Goal: Register for event/course: Sign up to attend an event or enroll in a course

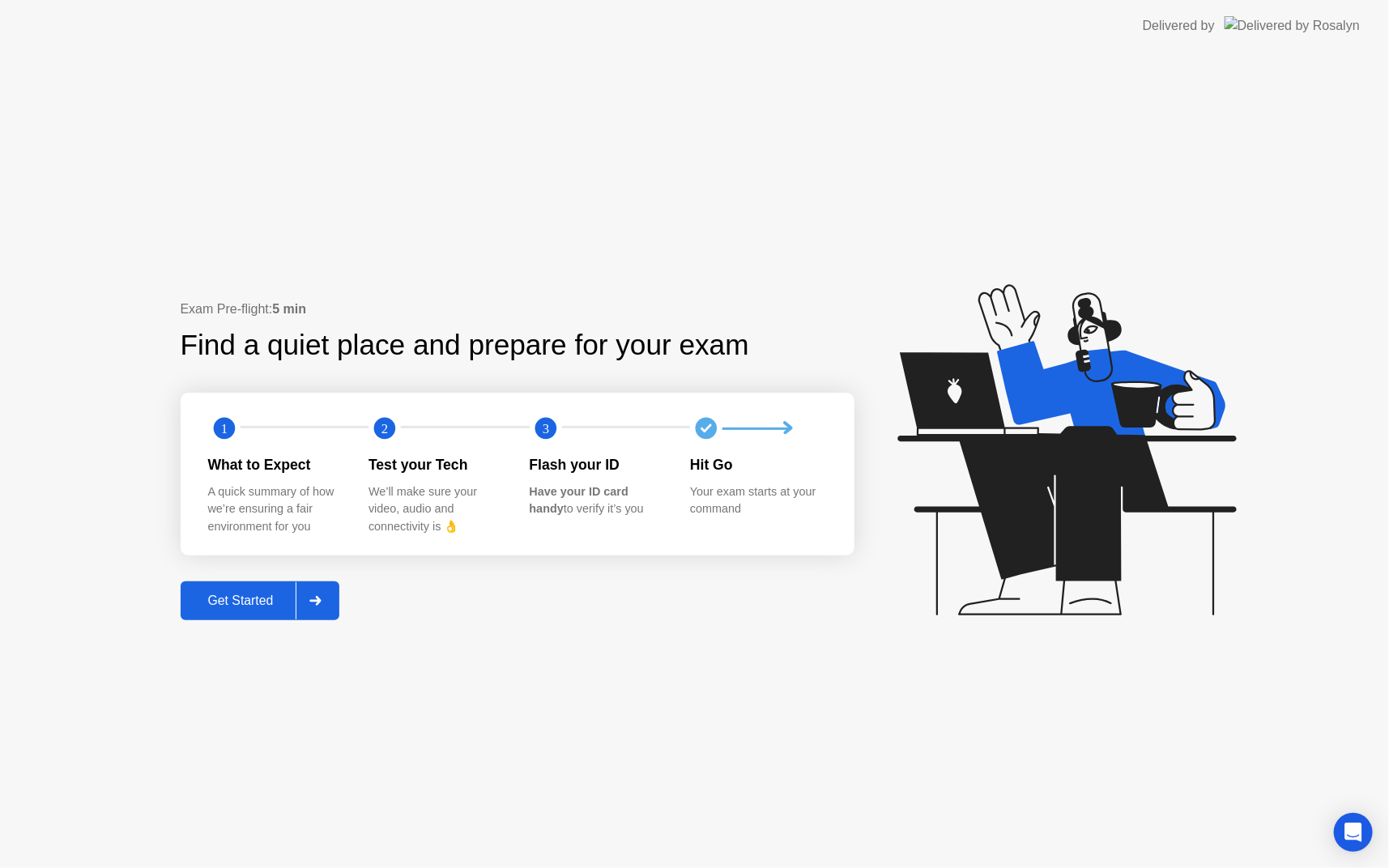
click at [217, 614] on button "Get Started" at bounding box center [260, 600] width 160 height 39
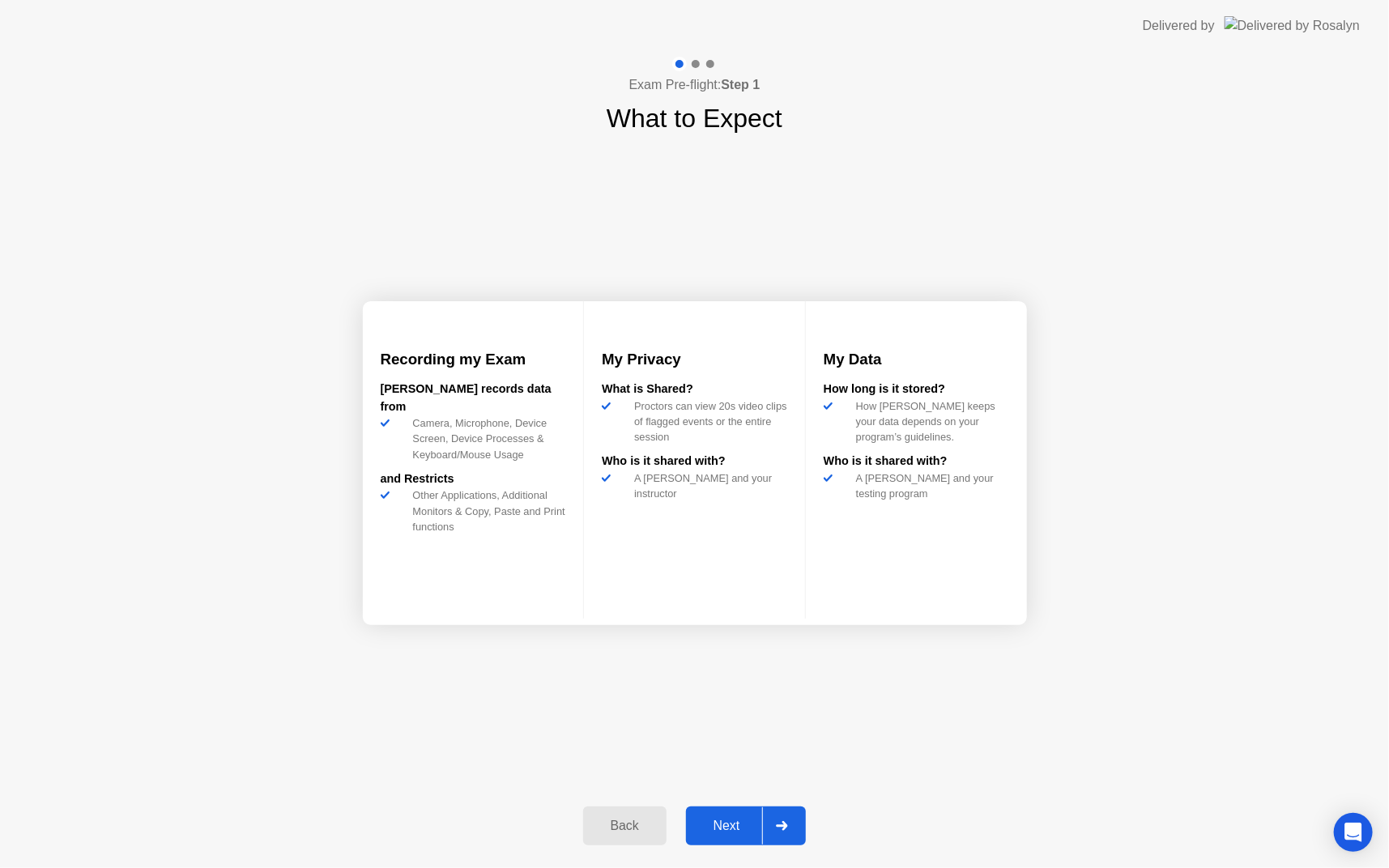
click at [718, 819] on div "Next" at bounding box center [727, 826] width 72 height 14
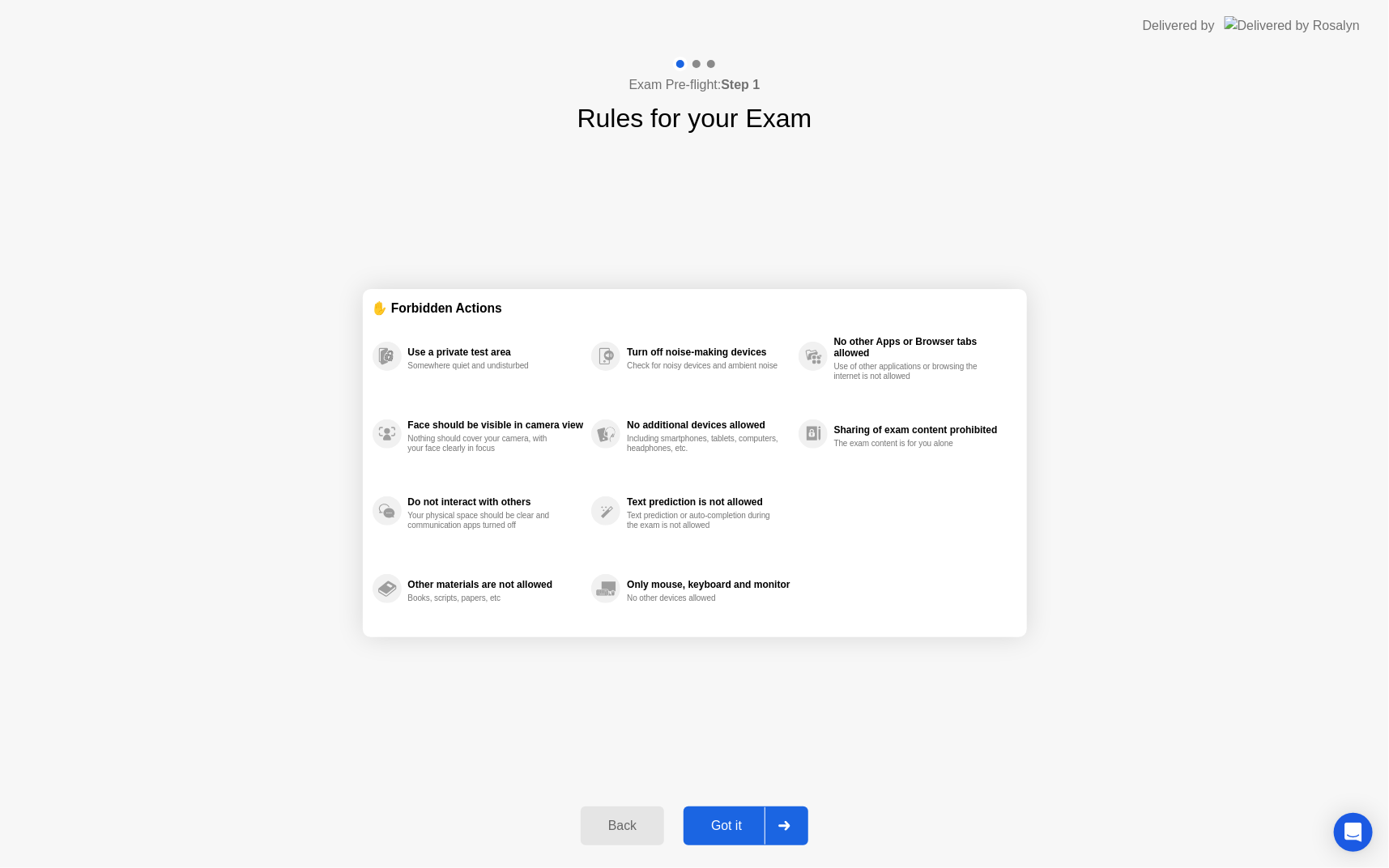
click at [737, 829] on div "Got it" at bounding box center [727, 826] width 76 height 14
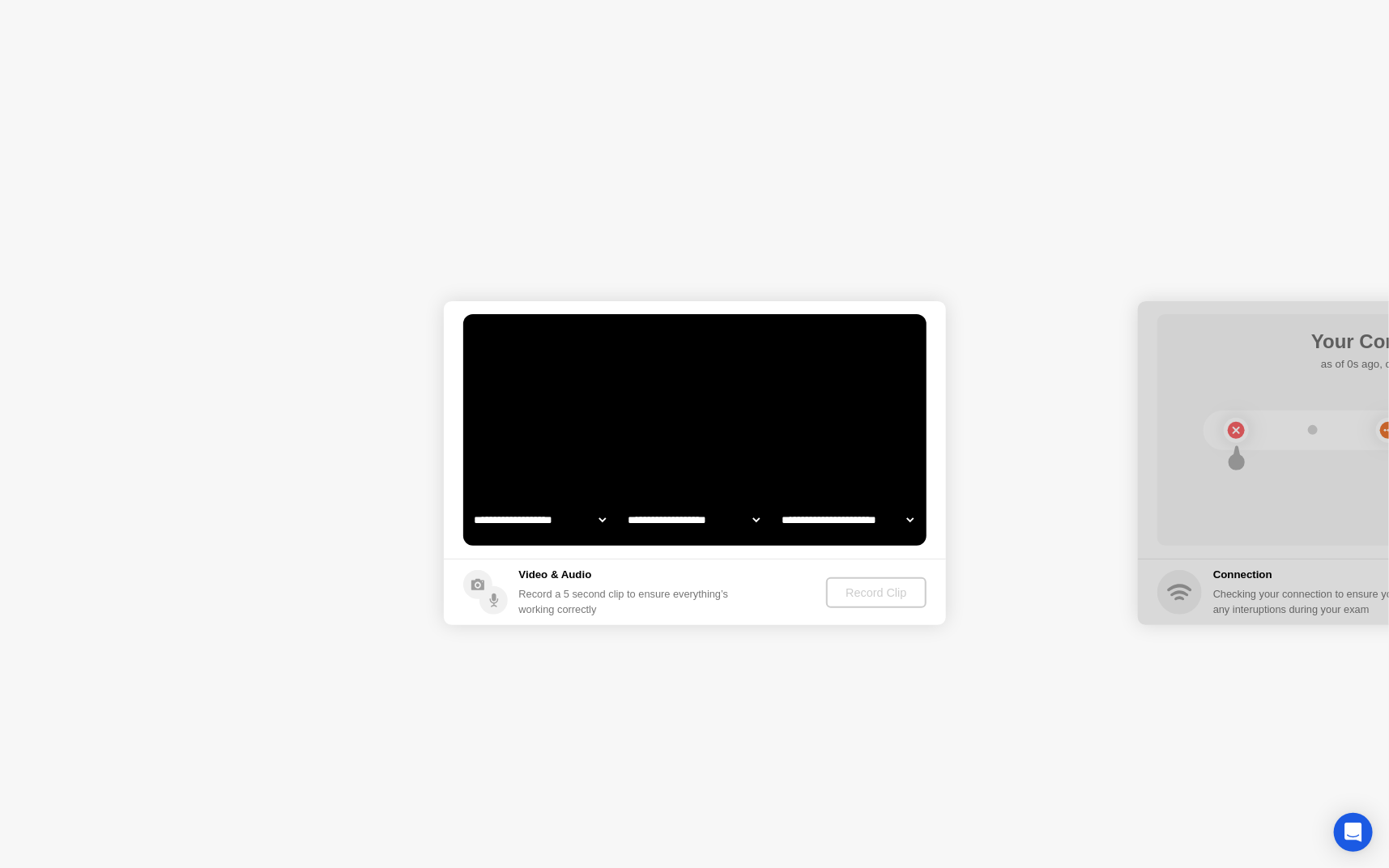
select select "**********"
select select "*******"
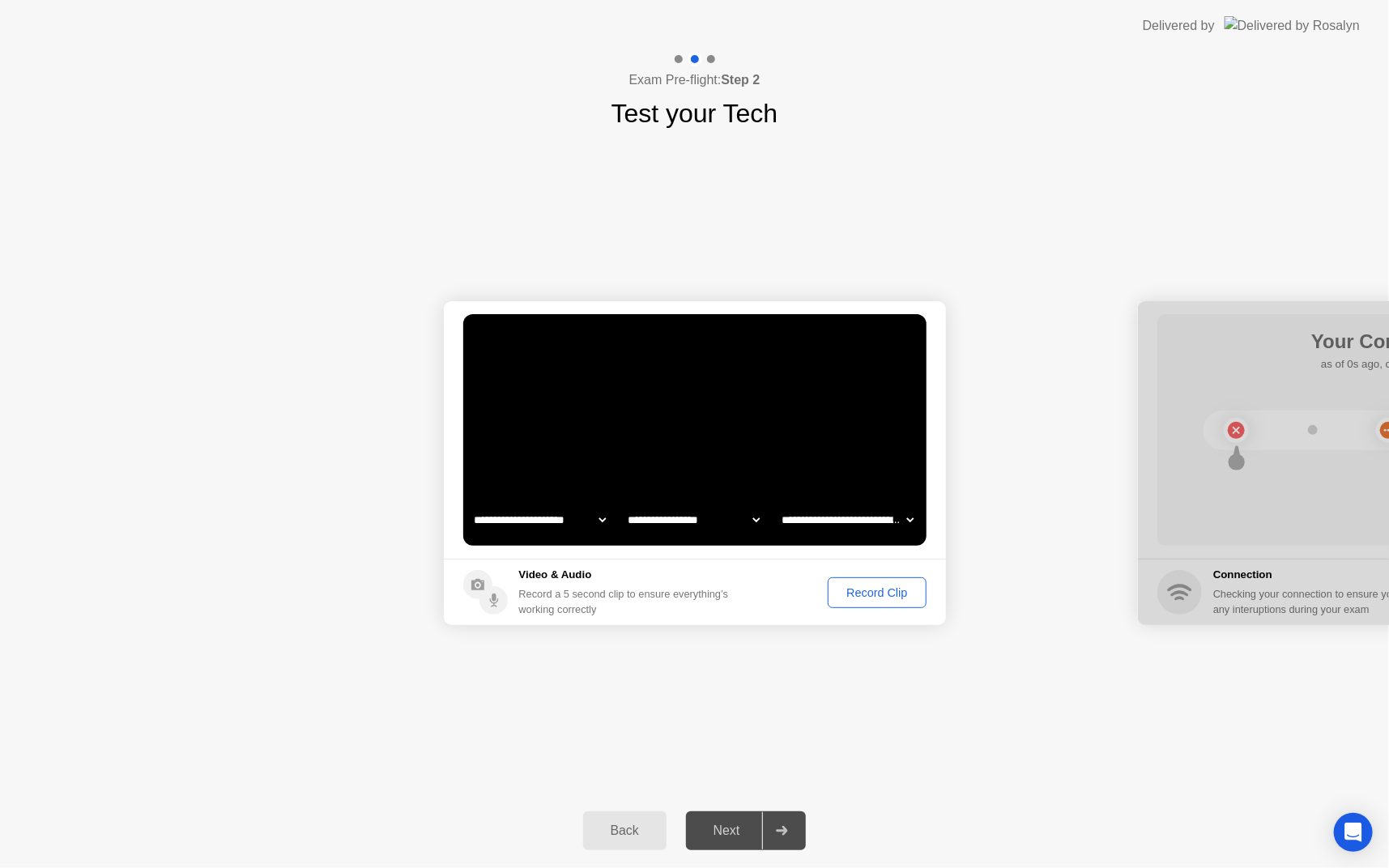
click at [882, 609] on footer "Video & Audio Record a 5 second clip to ensure everything’s working correctly R…" at bounding box center [695, 592] width 503 height 67
click at [875, 596] on div "Record Clip" at bounding box center [877, 593] width 87 height 13
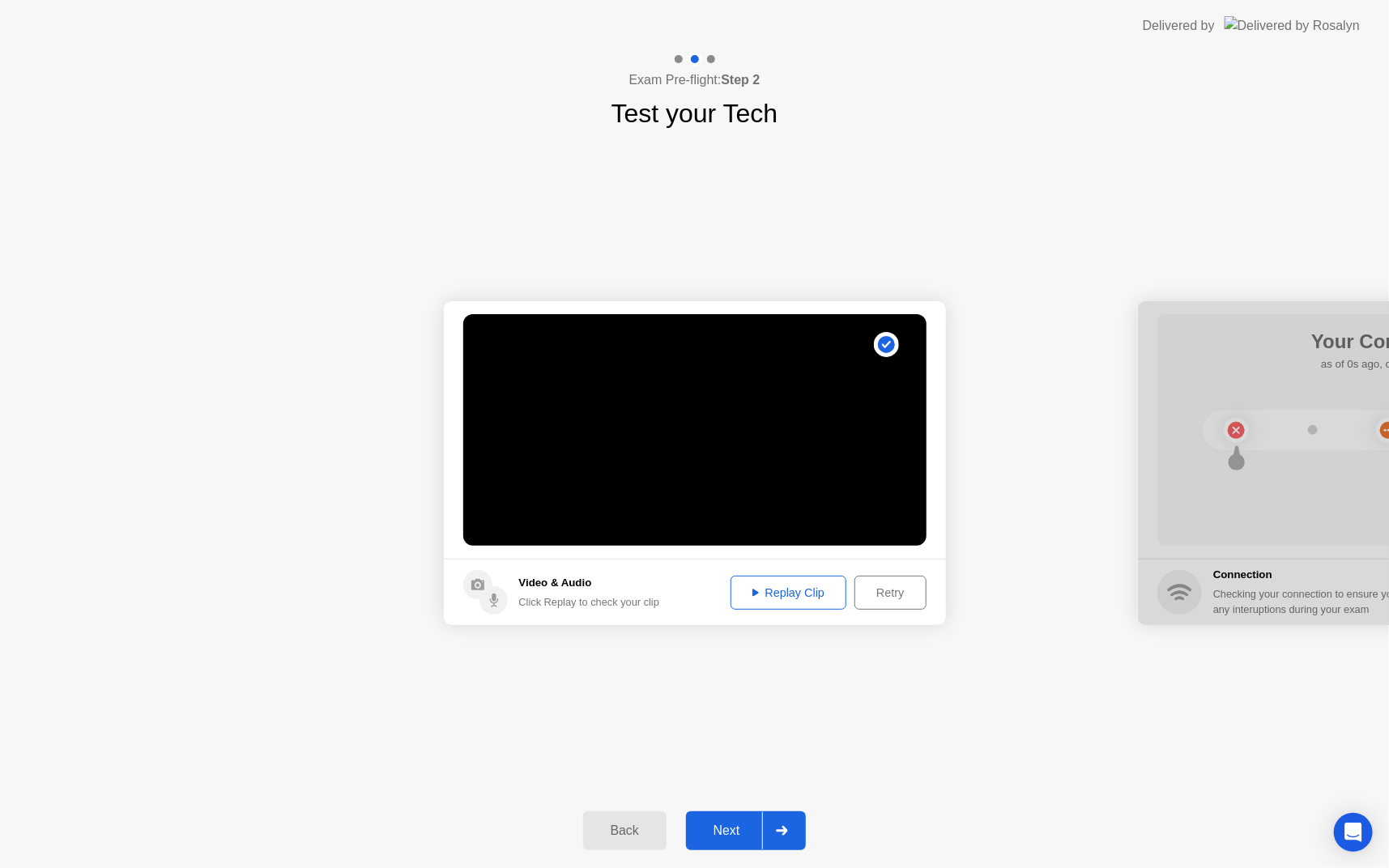
click at [801, 586] on div "Replay Clip" at bounding box center [789, 593] width 106 height 13
click at [726, 834] on div "Next" at bounding box center [727, 831] width 72 height 14
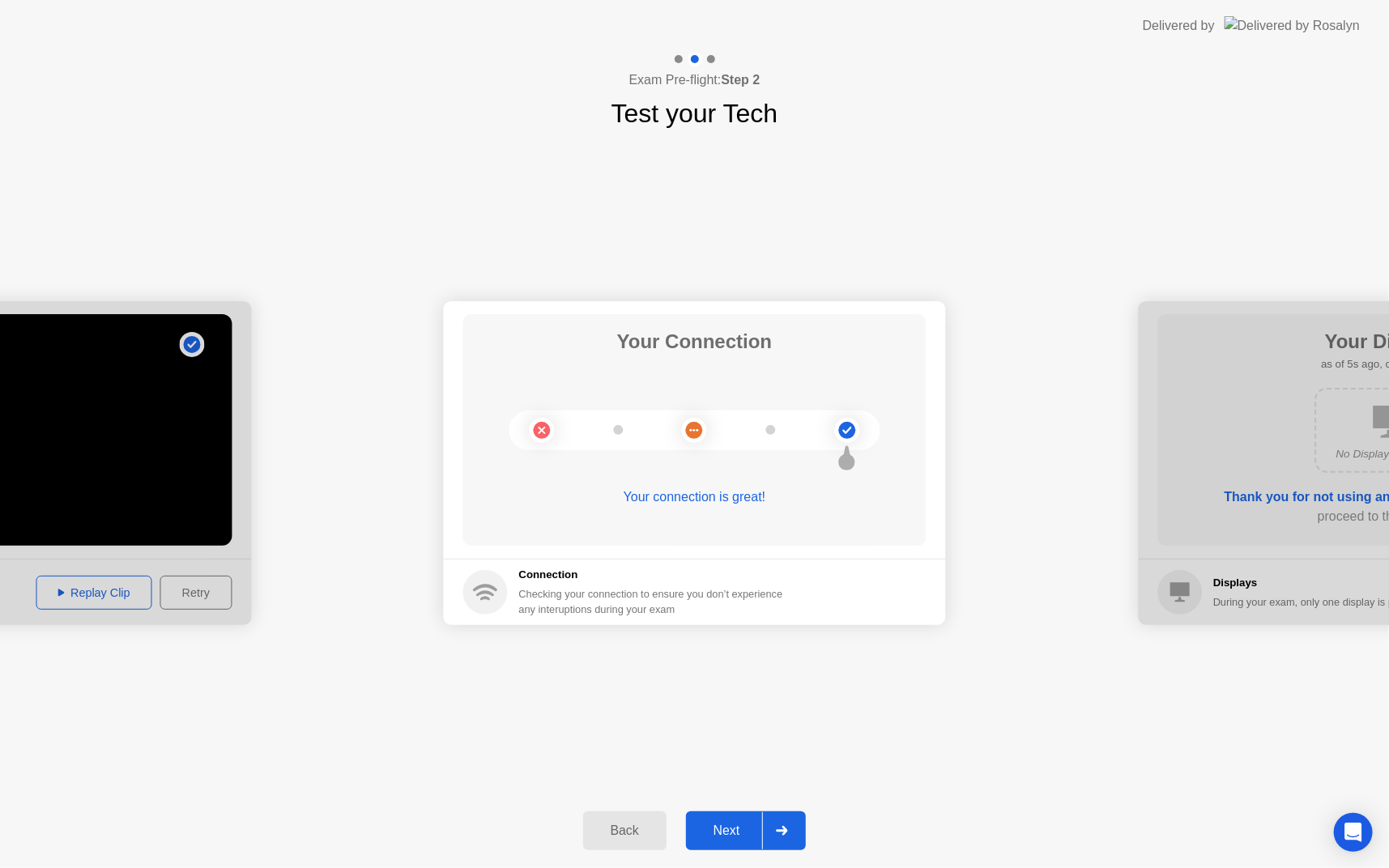
click at [762, 838] on div "Next" at bounding box center [727, 831] width 72 height 14
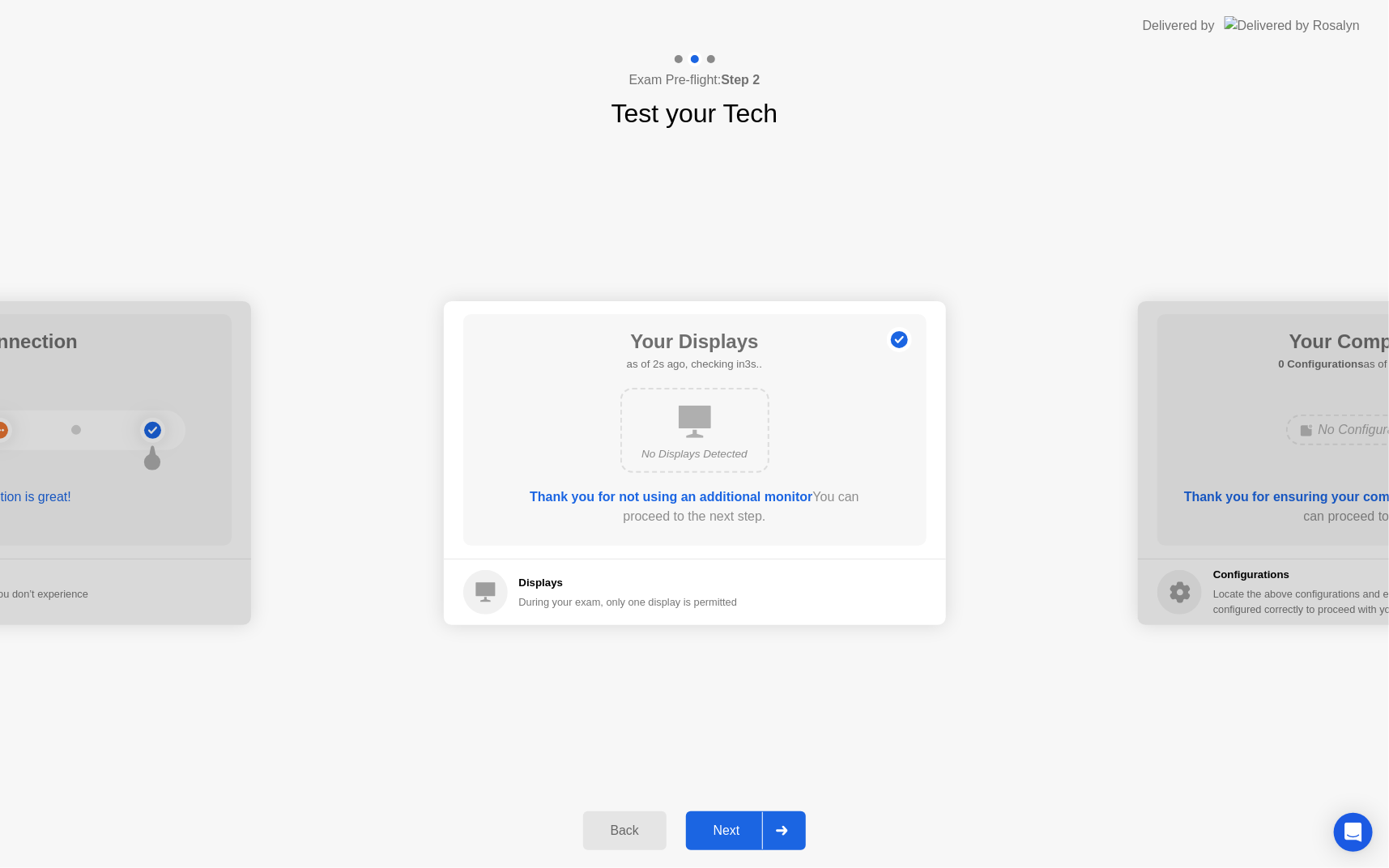
click at [734, 836] on div "Next" at bounding box center [727, 831] width 72 height 14
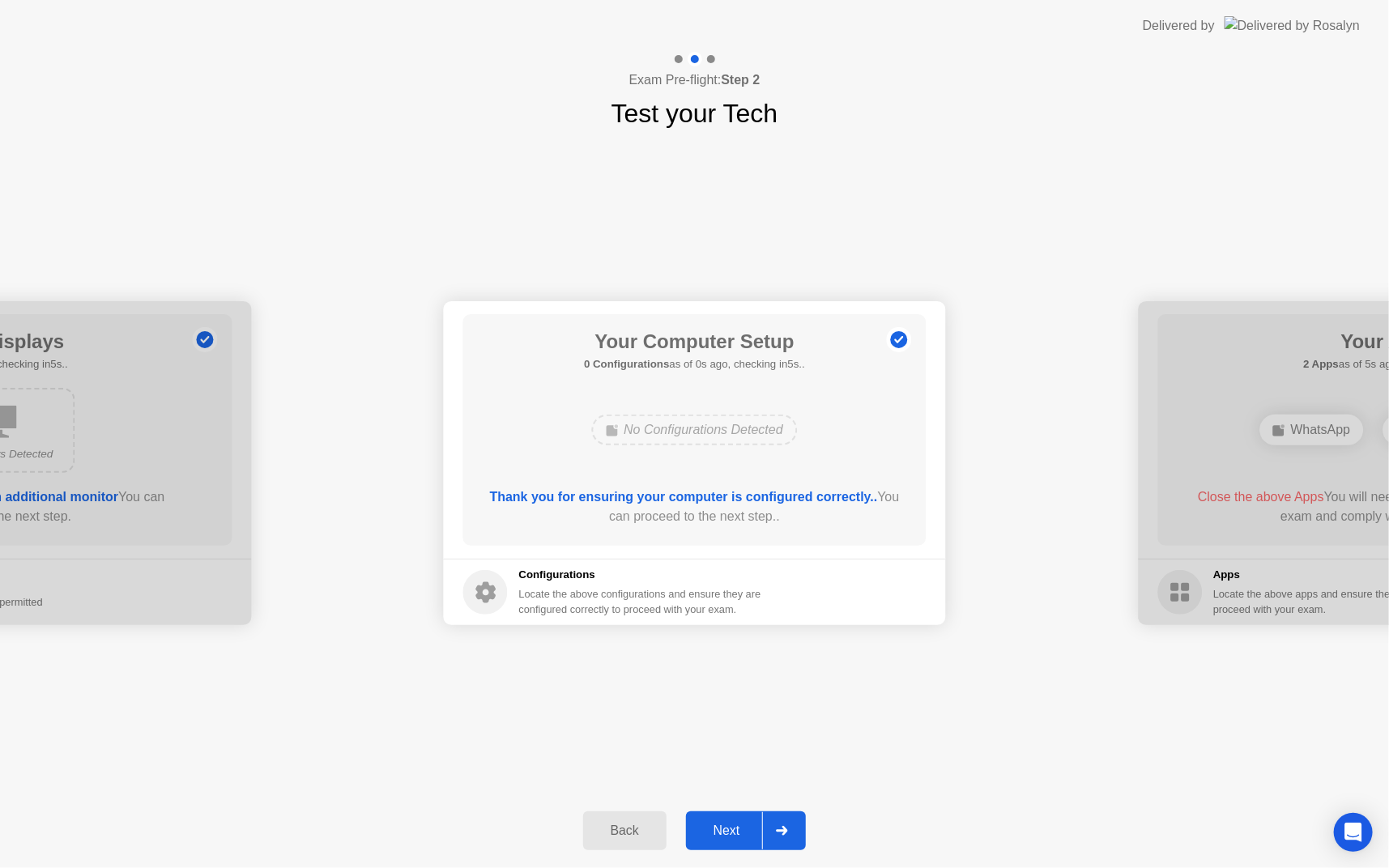
click at [734, 836] on div "Next" at bounding box center [727, 831] width 72 height 14
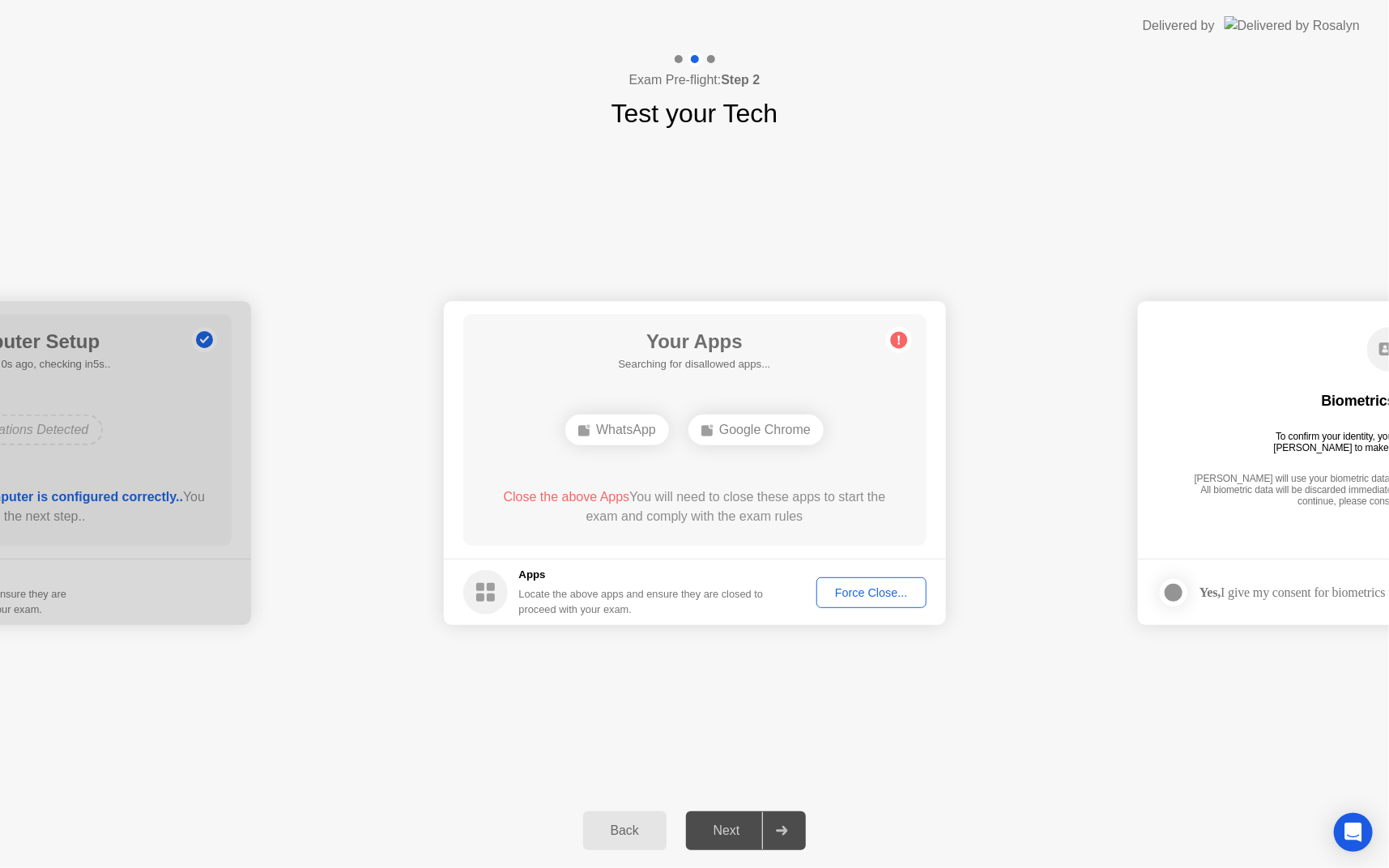
click at [838, 586] on div "Force Close..." at bounding box center [872, 593] width 99 height 13
click at [866, 586] on div "Force Close..." at bounding box center [872, 593] width 99 height 13
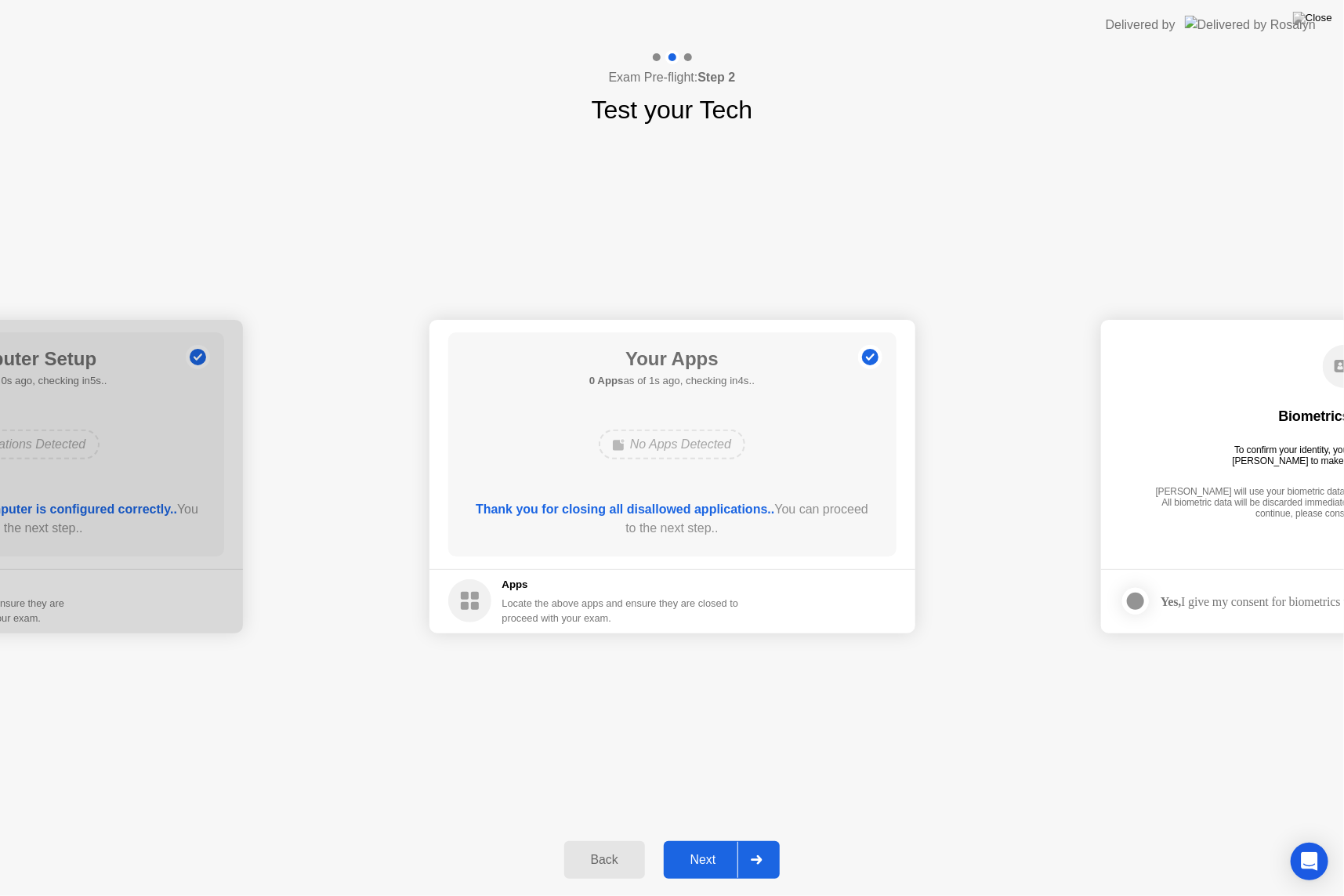
click at [693, 839] on div "Next" at bounding box center [704, 860] width 70 height 14
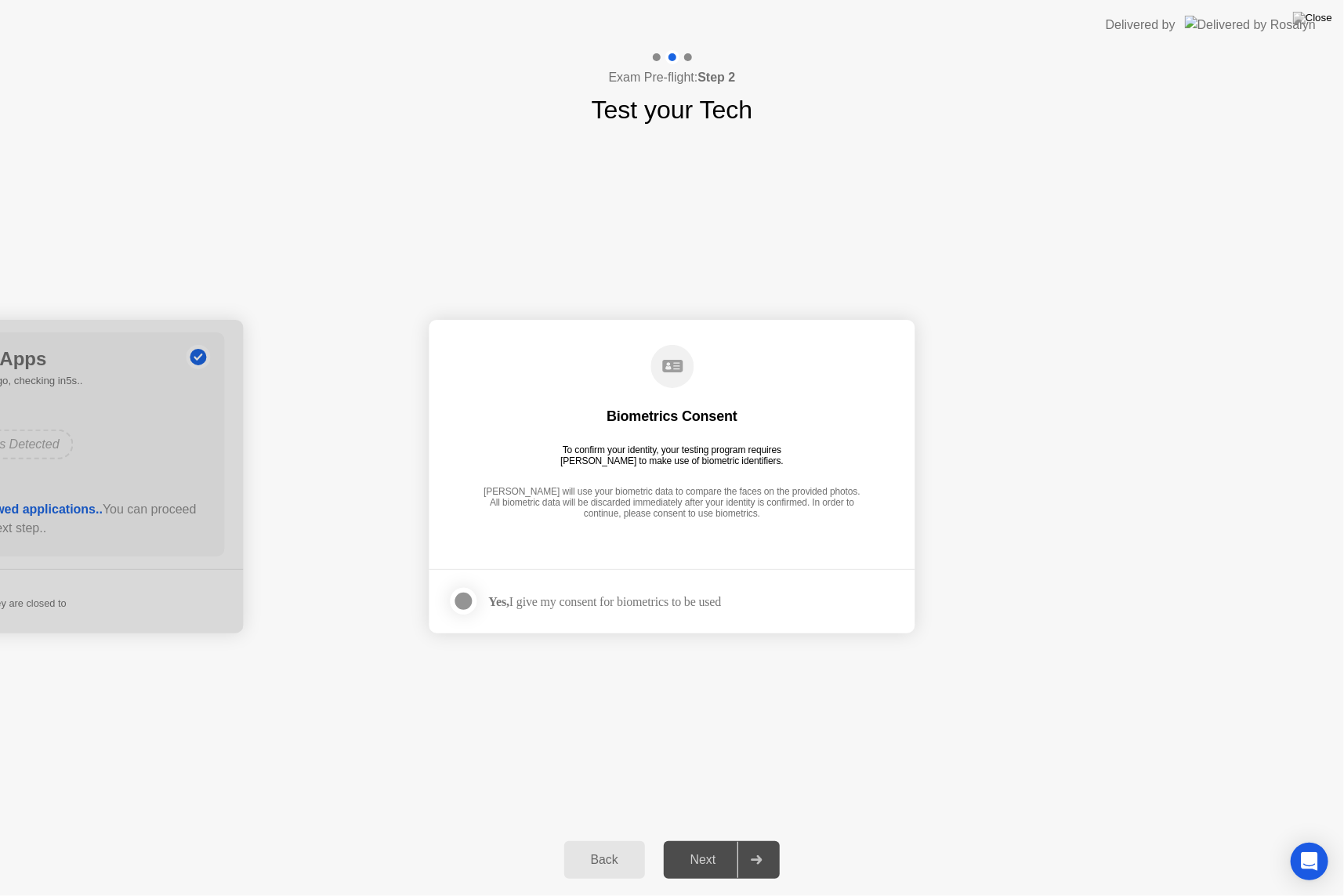
click at [712, 839] on div "Next" at bounding box center [704, 860] width 70 height 14
click at [471, 599] on div at bounding box center [465, 602] width 19 height 19
click at [697, 839] on button "Next" at bounding box center [722, 859] width 117 height 38
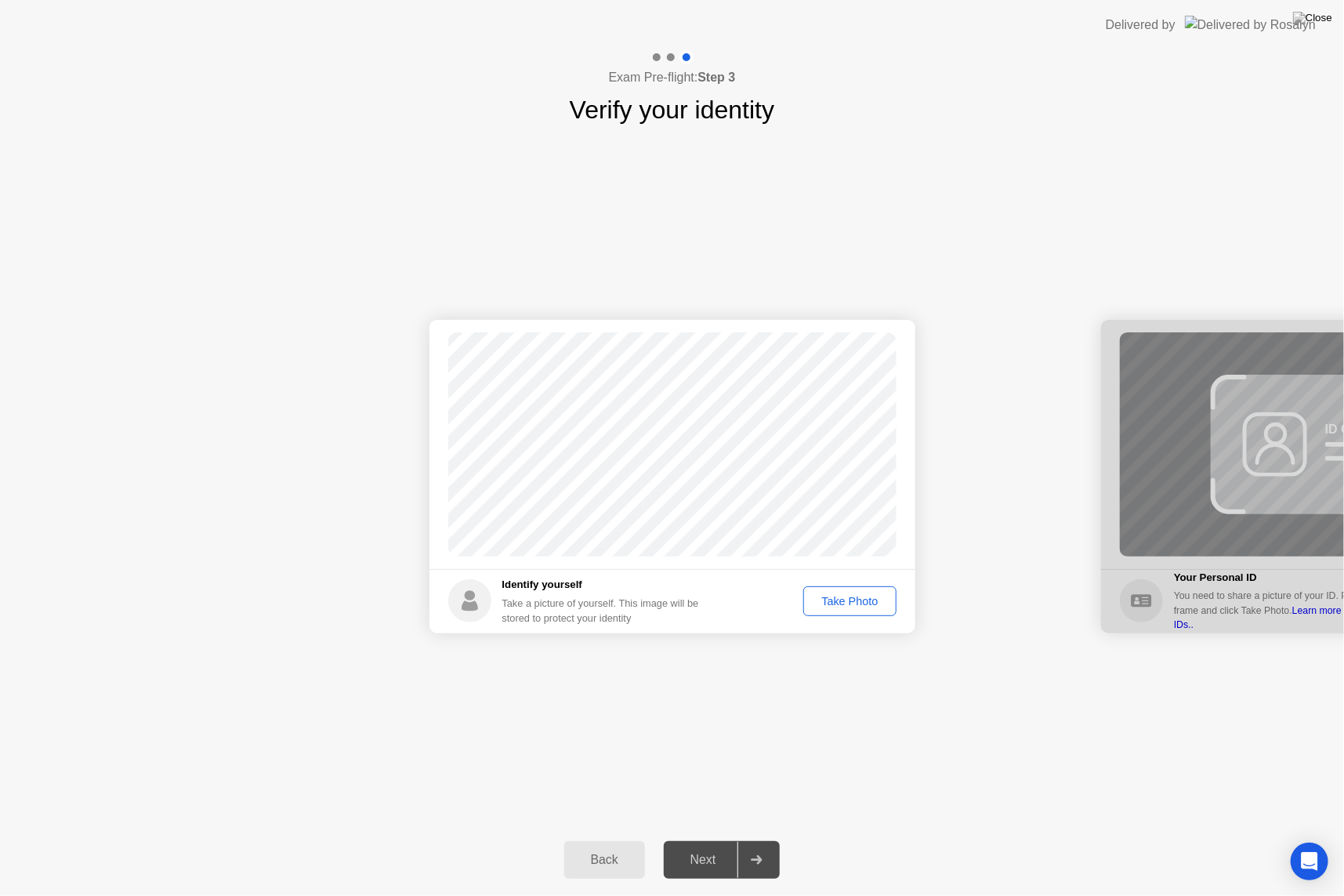
click at [835, 599] on div "Take Photo" at bounding box center [849, 601] width 81 height 12
click at [720, 839] on div "Next" at bounding box center [704, 860] width 70 height 14
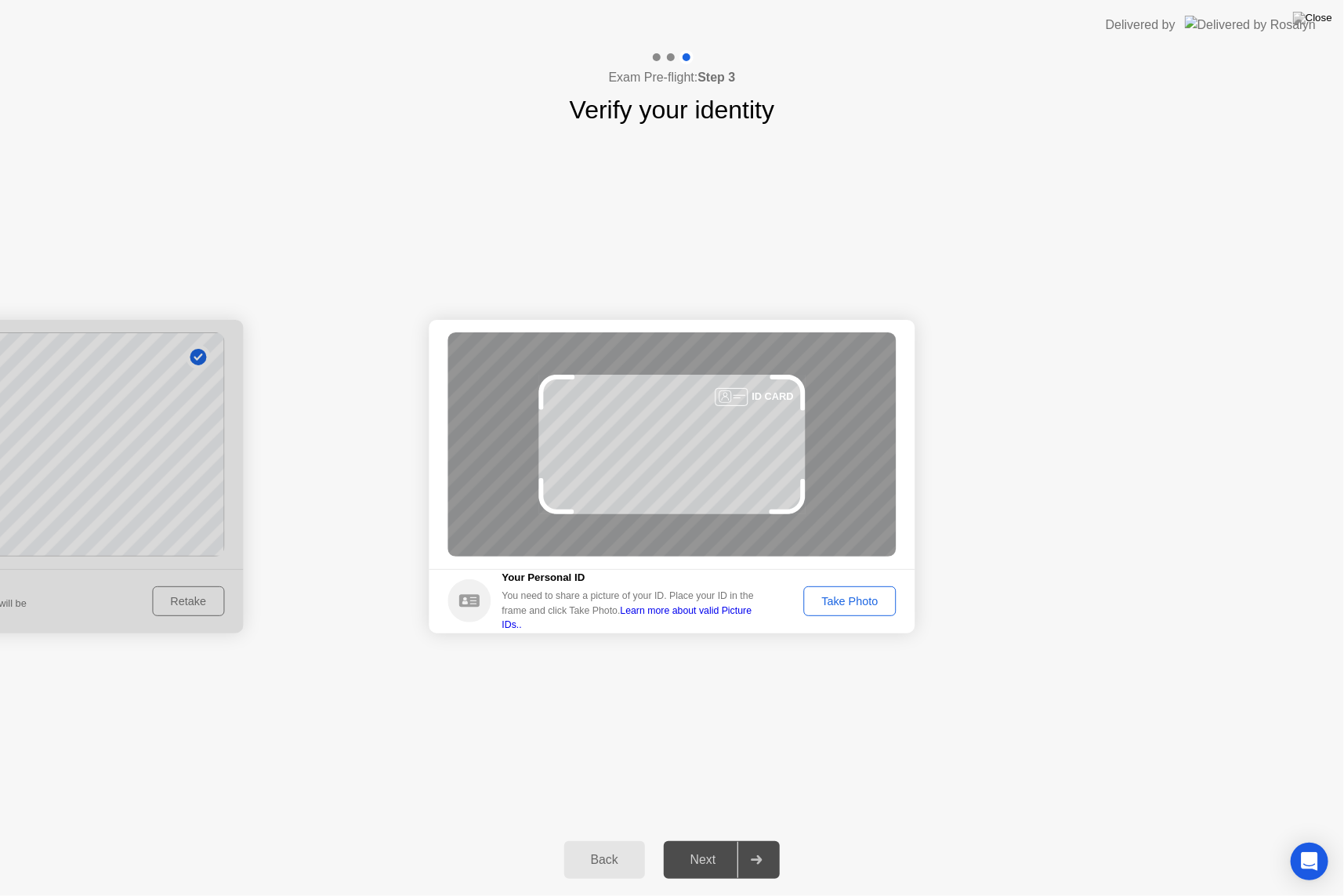
click at [840, 603] on div "Take Photo" at bounding box center [849, 601] width 81 height 12
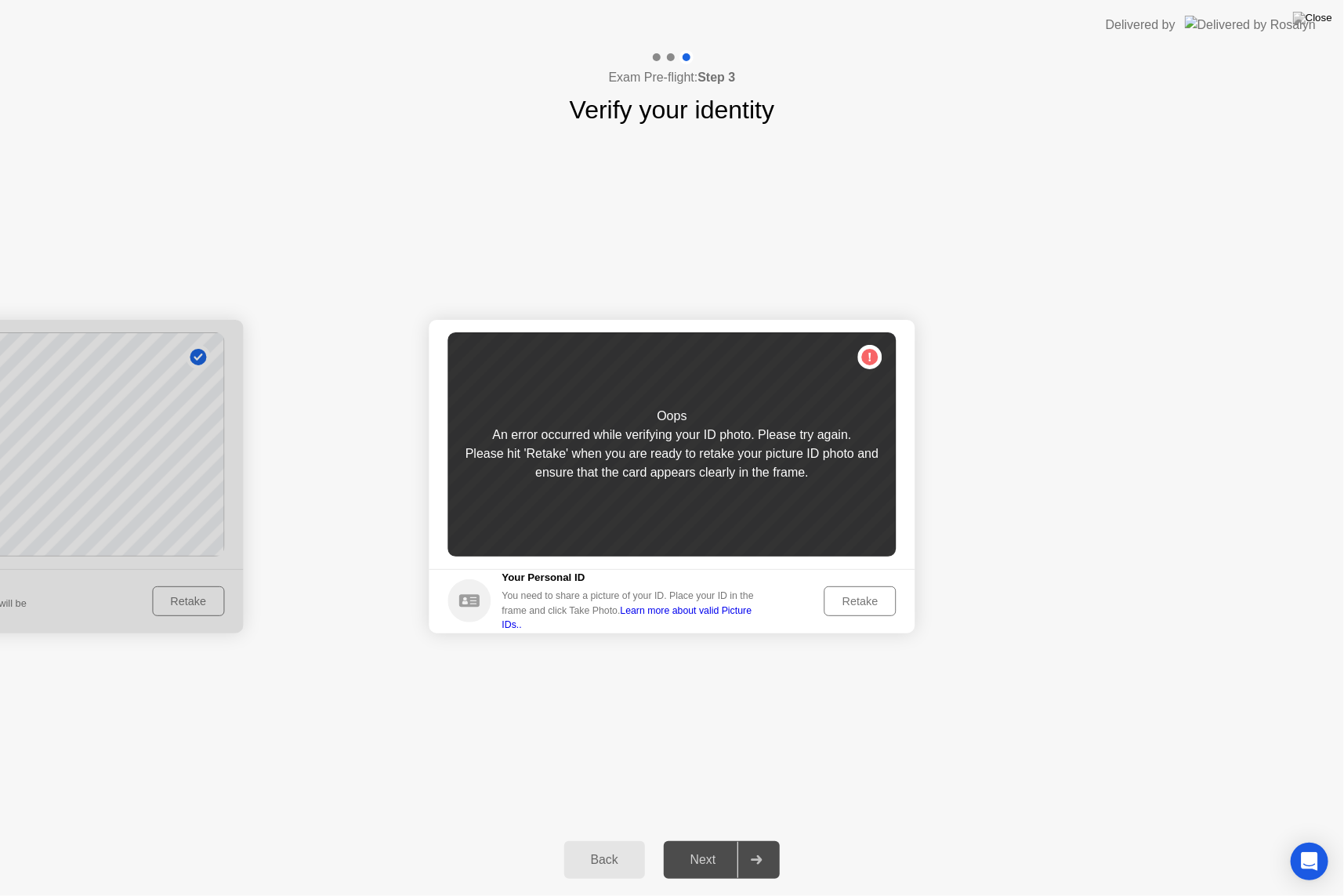
click at [840, 603] on div "Retake" at bounding box center [861, 601] width 61 height 12
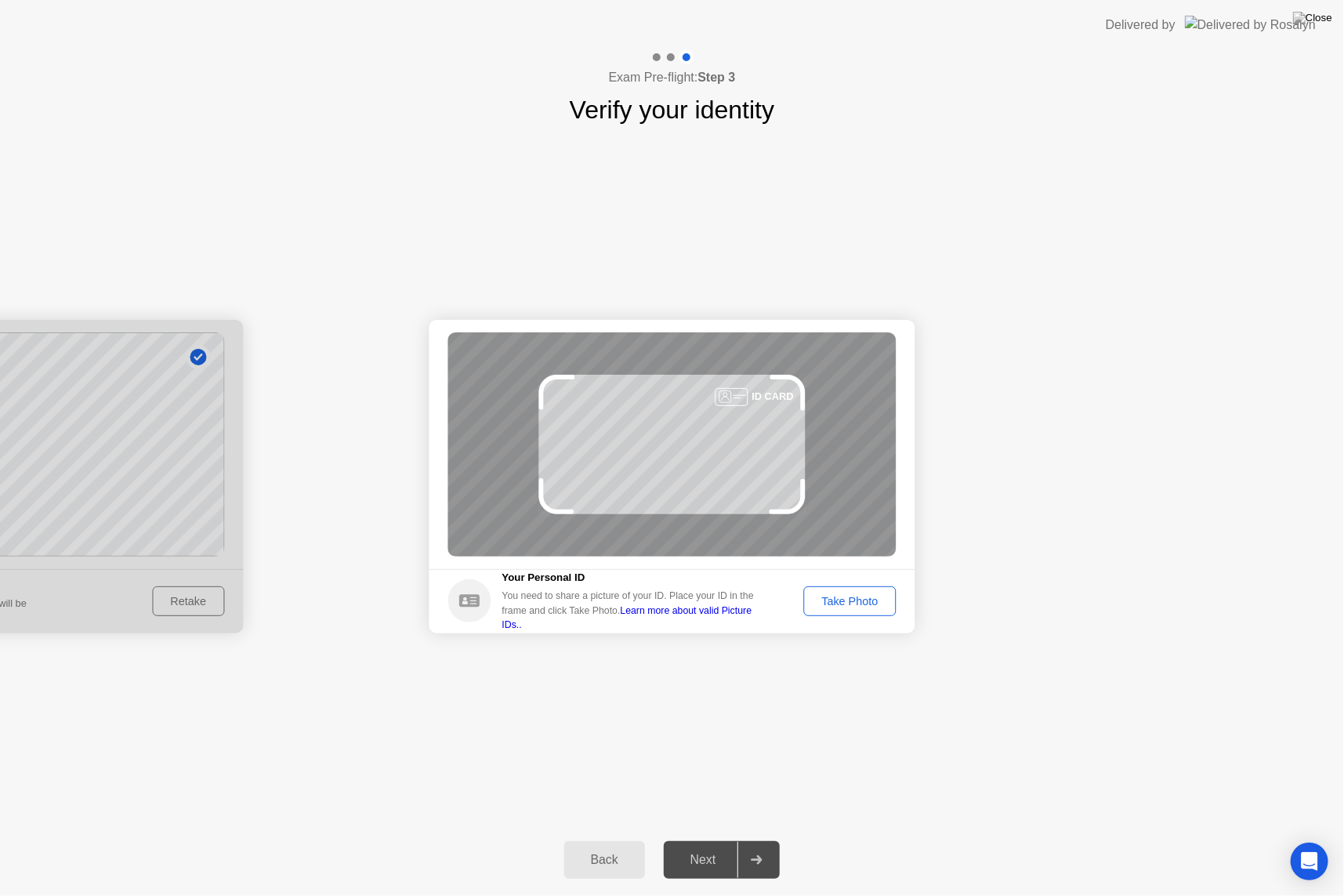
click at [840, 603] on div "Take Photo" at bounding box center [849, 601] width 81 height 12
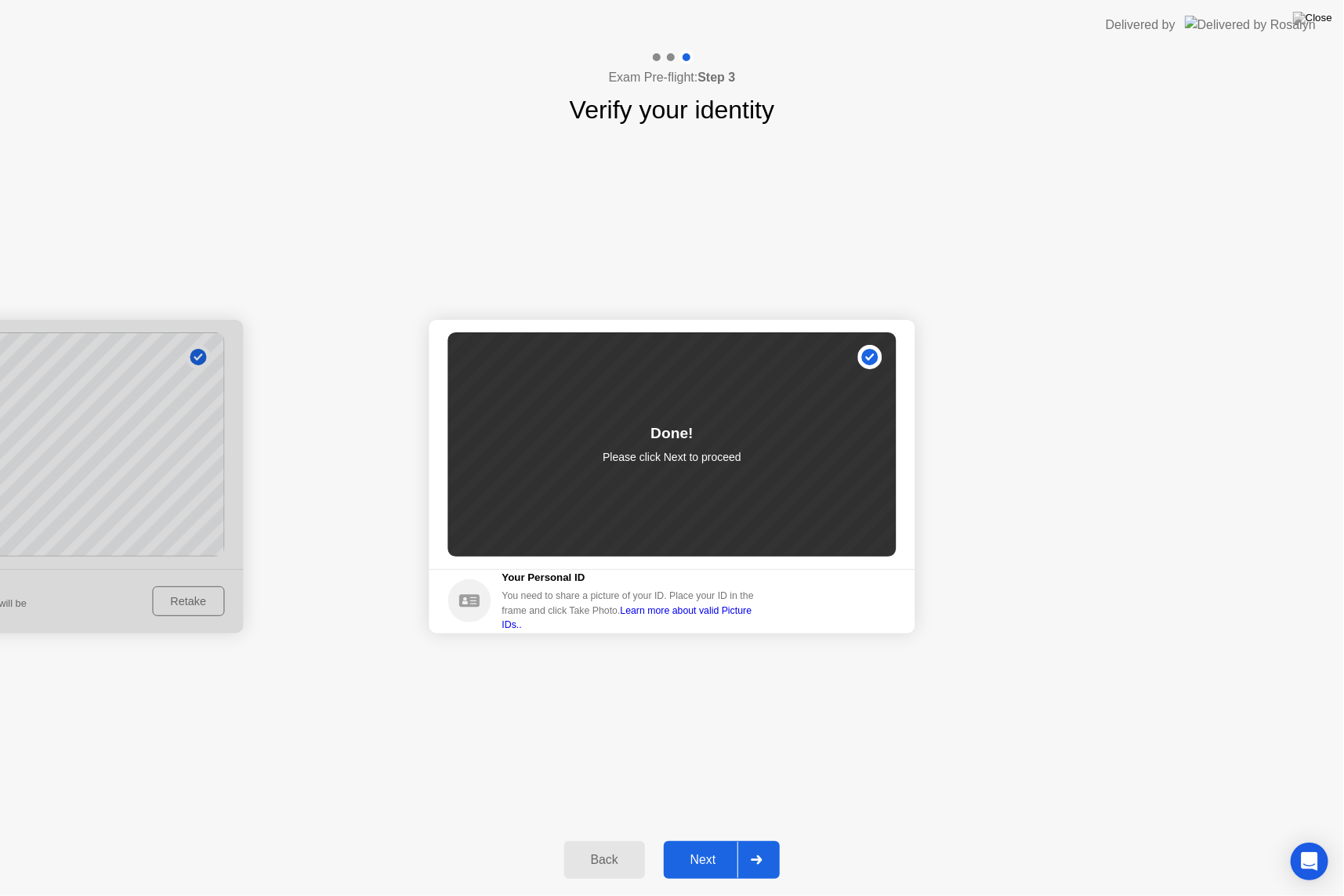
click at [700, 839] on button "Next" at bounding box center [722, 859] width 117 height 38
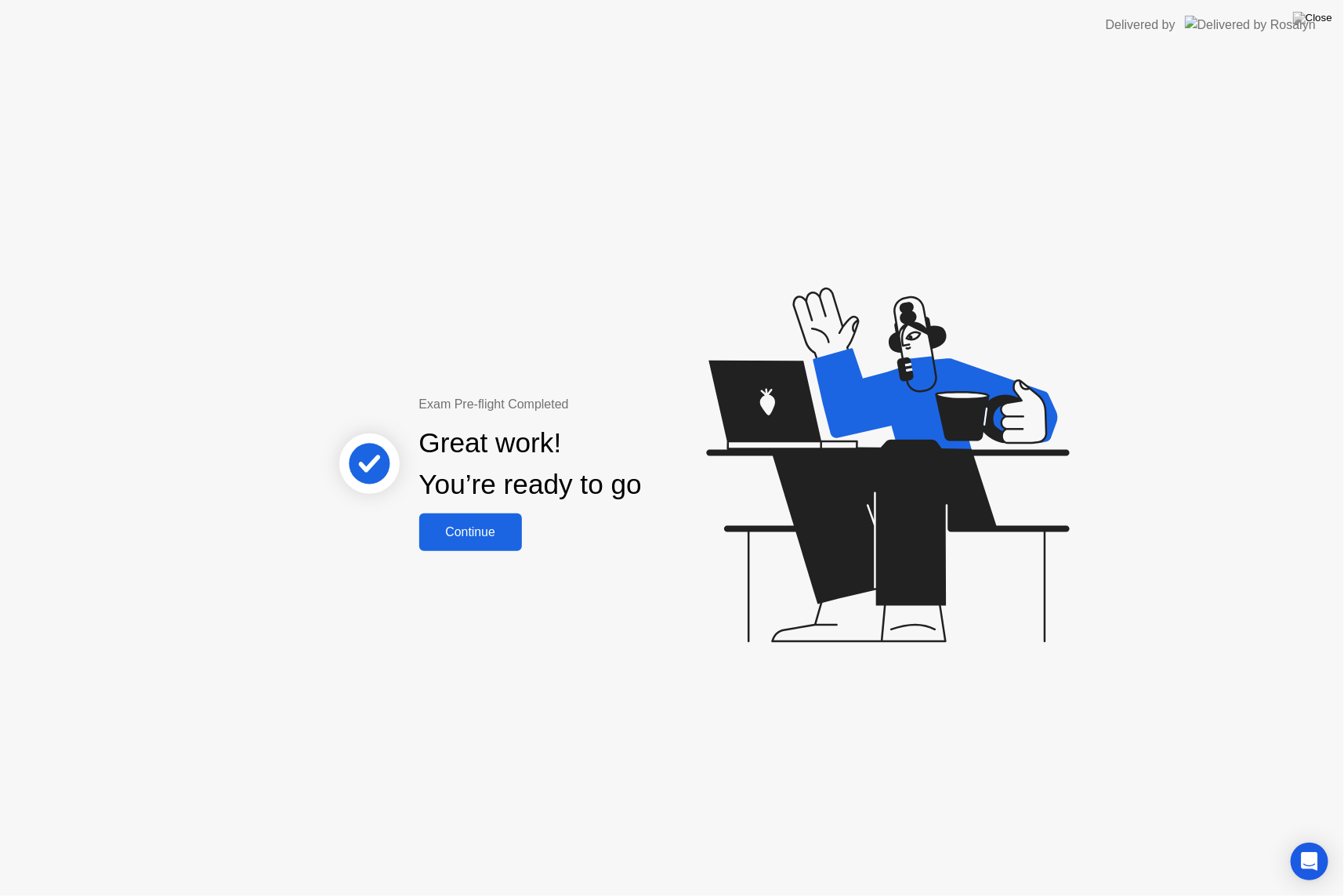
click at [471, 539] on div "Continue" at bounding box center [471, 532] width 93 height 14
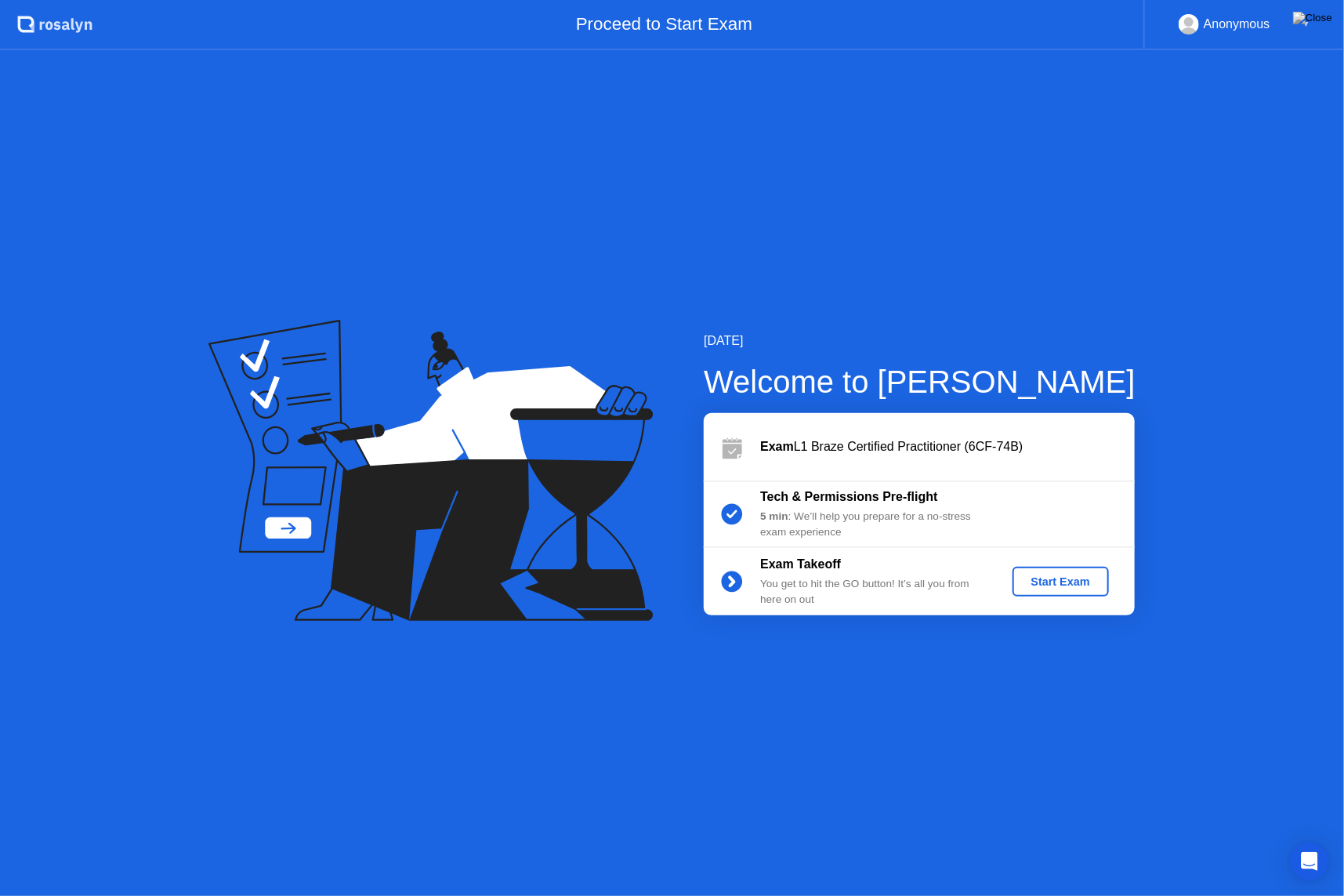
click at [1014, 578] on button "Start Exam" at bounding box center [1061, 582] width 96 height 30
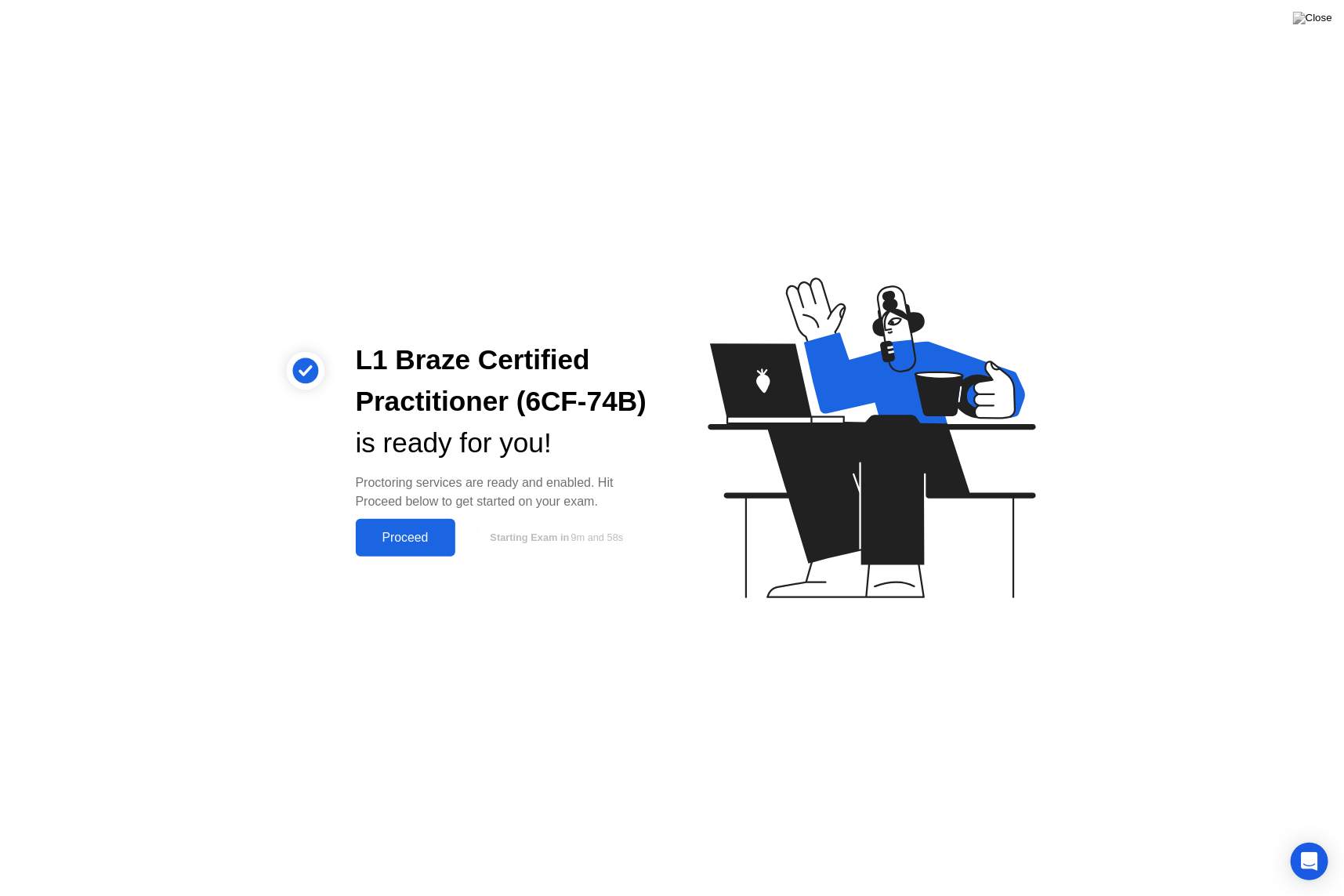
click at [402, 537] on div "Proceed" at bounding box center [405, 538] width 90 height 14
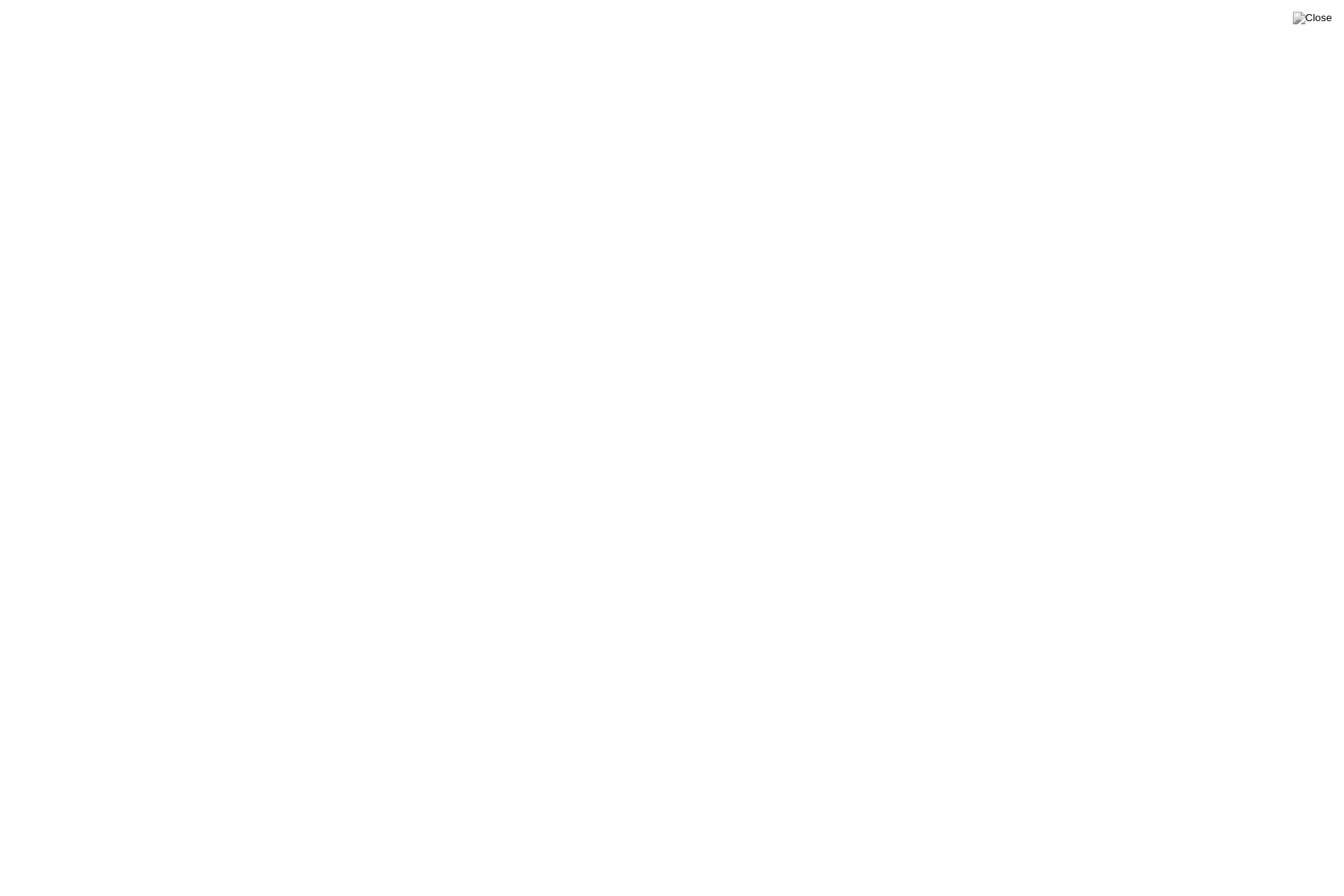
click at [1325, 28] on button at bounding box center [1313, 17] width 47 height 20
click at [1171, 839] on div "End Proctoring Session" at bounding box center [1216, 852] width 174 height 14
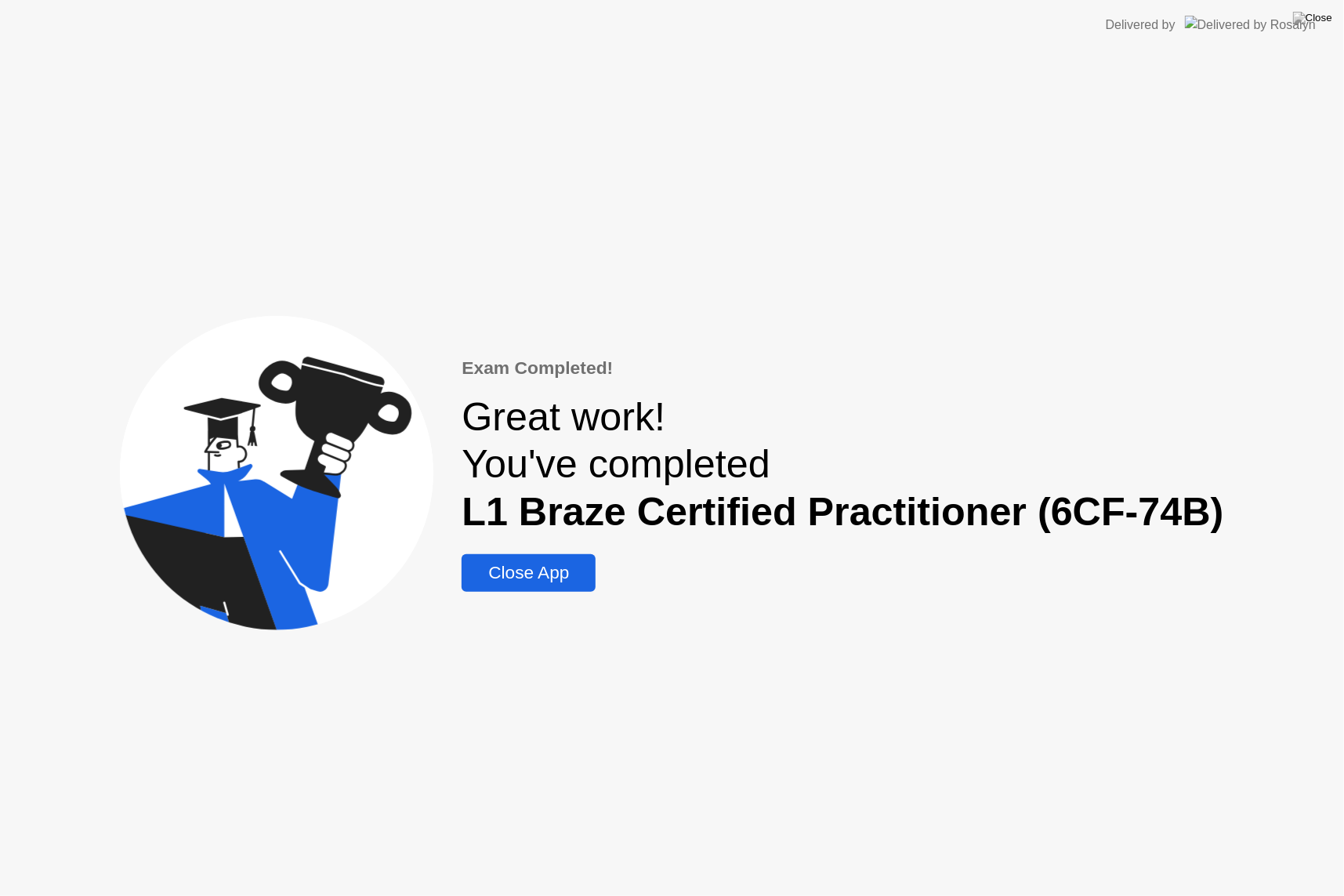
click at [526, 553] on div "Exam Completed! Great work! You've completed L1 Braze Certified Practitioner (6…" at bounding box center [843, 473] width 762 height 238
click at [527, 566] on div "Close App" at bounding box center [528, 572] width 125 height 20
